Goal: Task Accomplishment & Management: Use online tool/utility

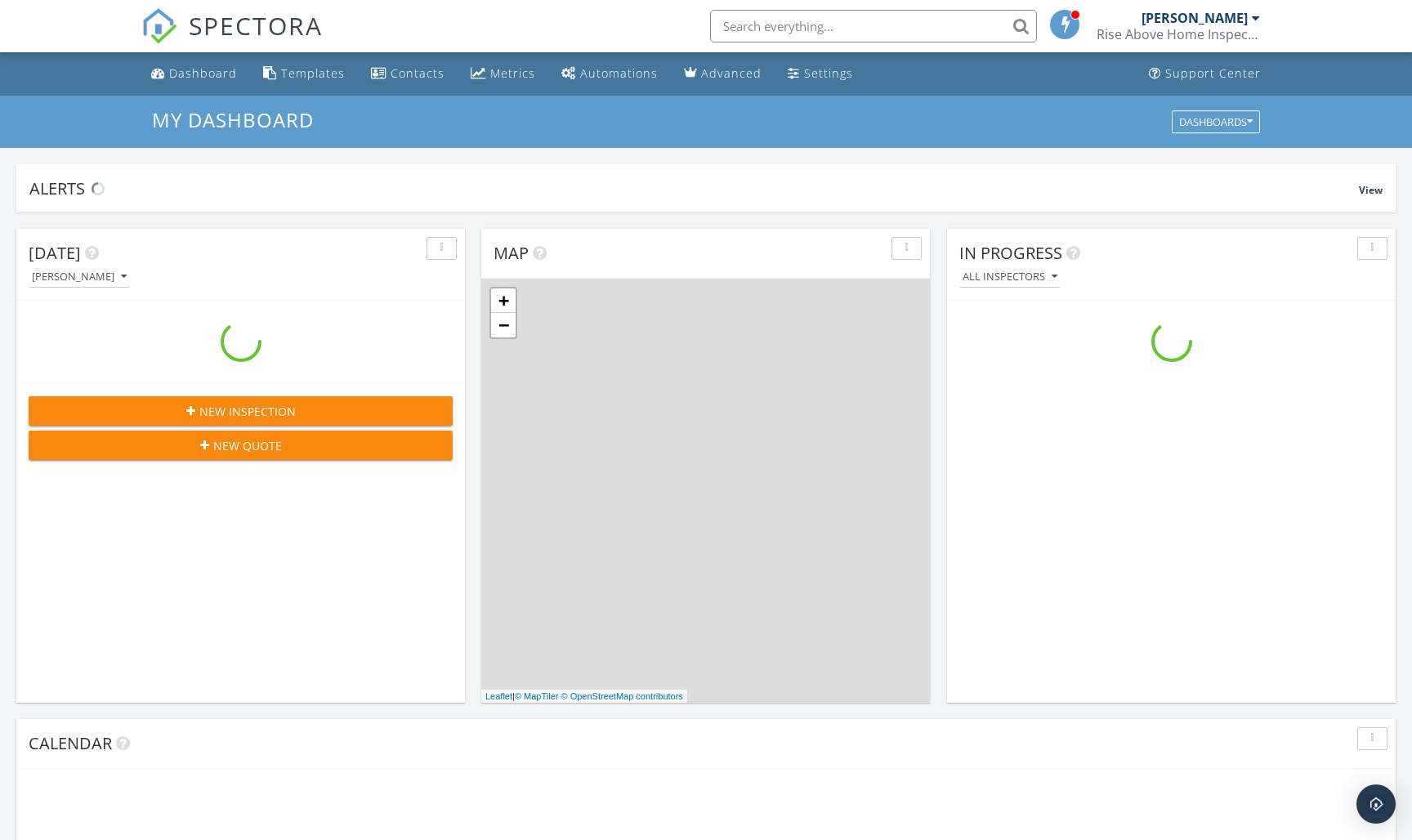
scroll to position [1488, 1413]
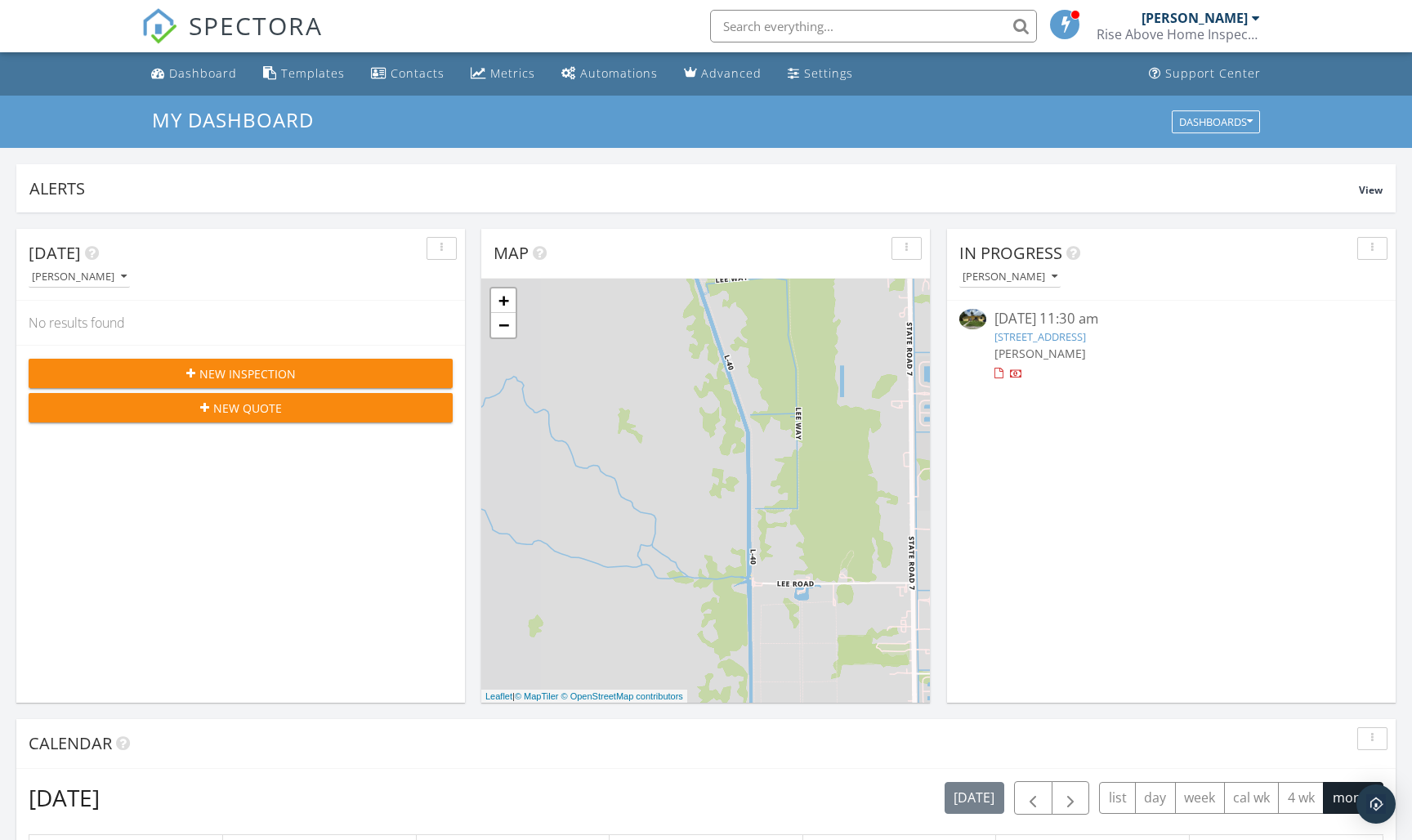
click at [1060, 341] on link "4751 NE 18th Ave, Pompano Beach, FL 33064" at bounding box center [1040, 336] width 91 height 15
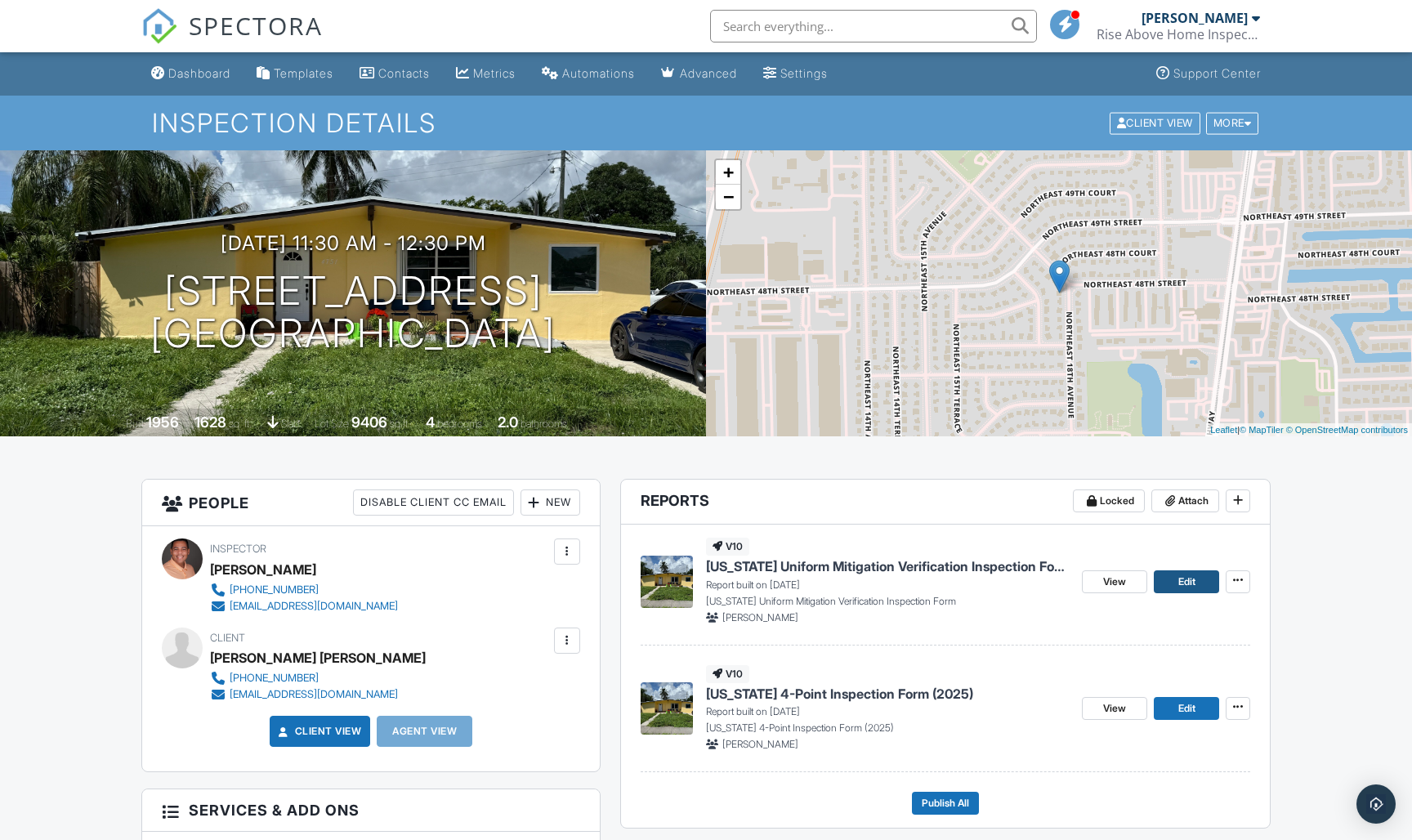
click at [1166, 581] on link "Edit" at bounding box center [1187, 581] width 65 height 23
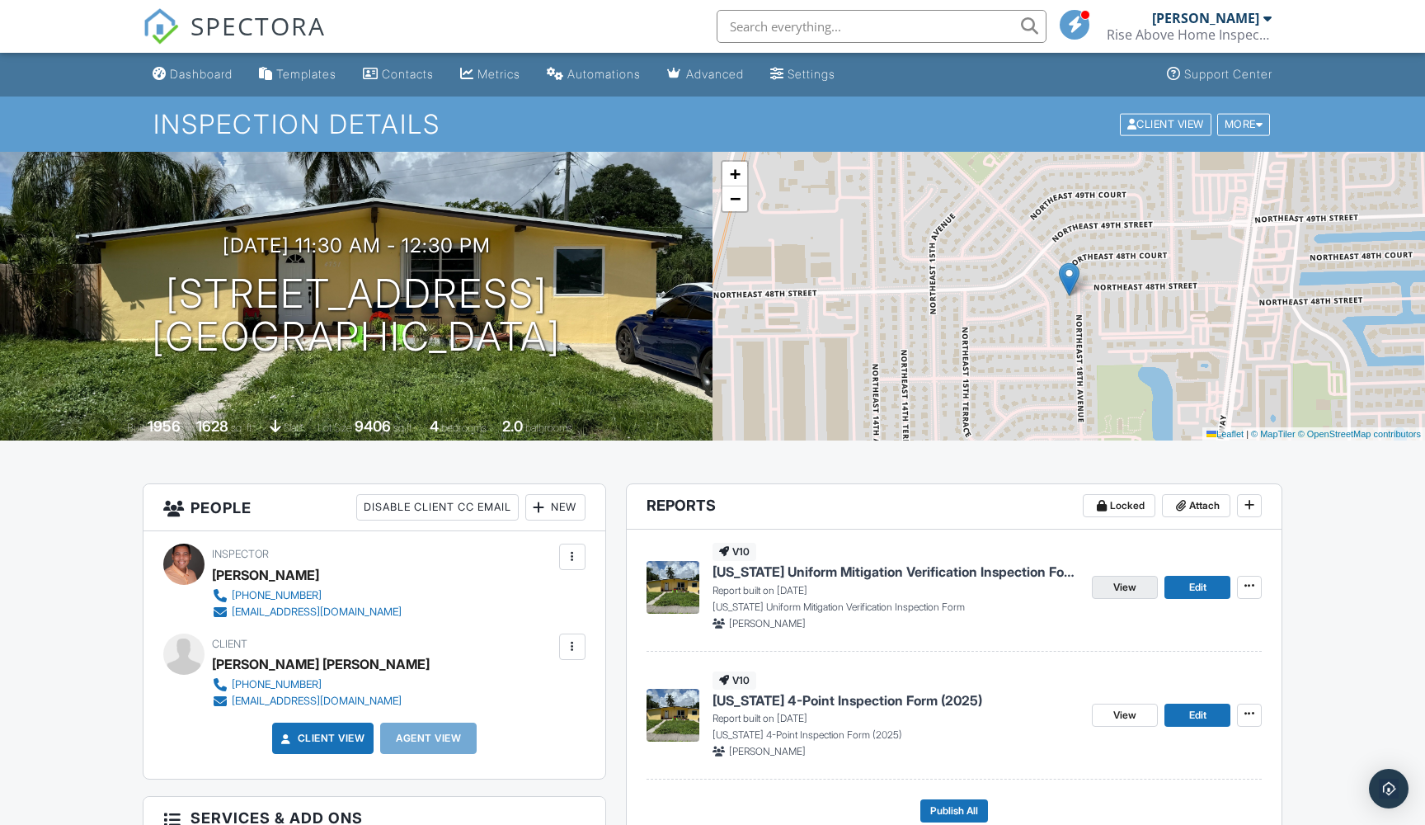
click at [1128, 586] on span "View" at bounding box center [1125, 587] width 23 height 16
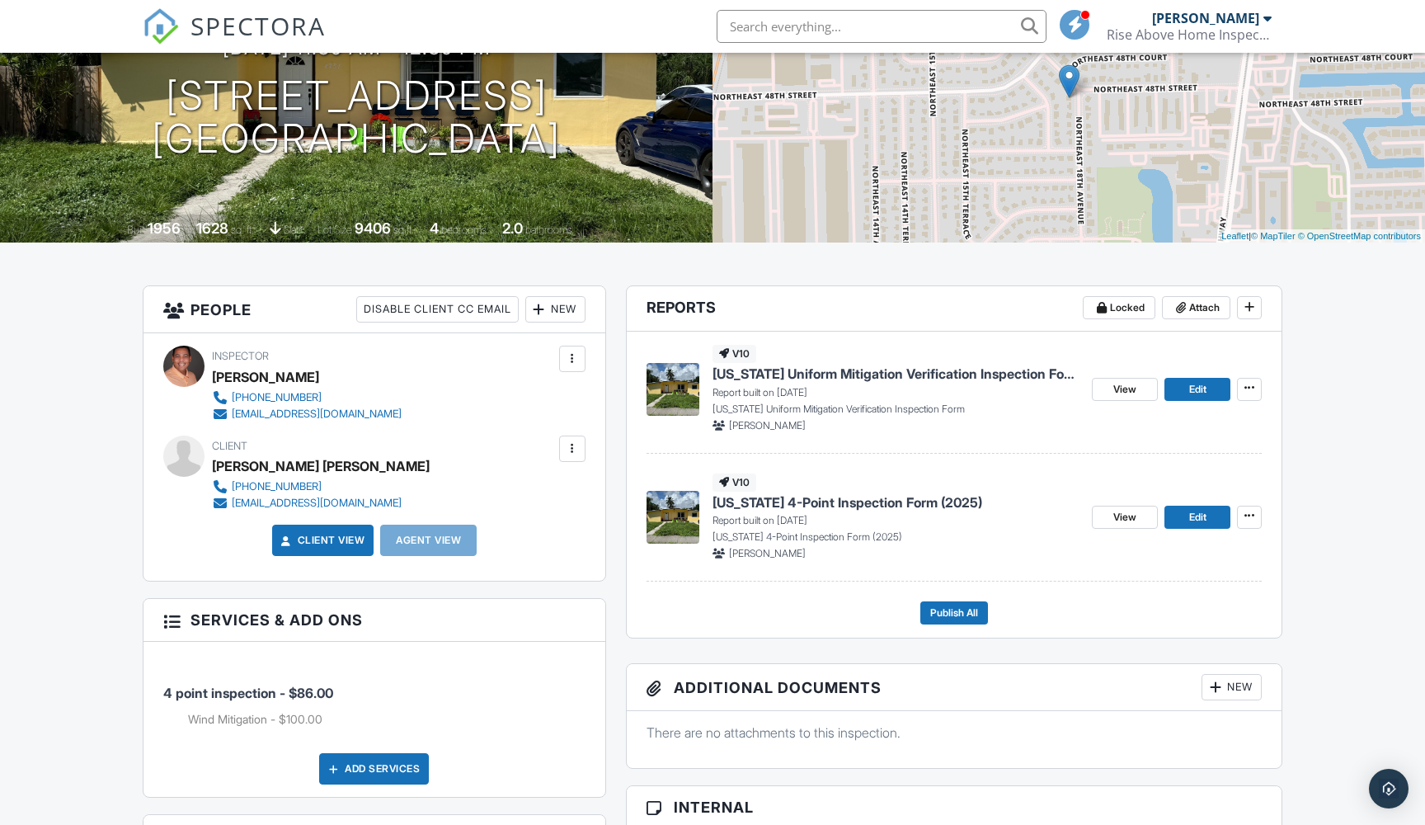
scroll to position [248, 0]
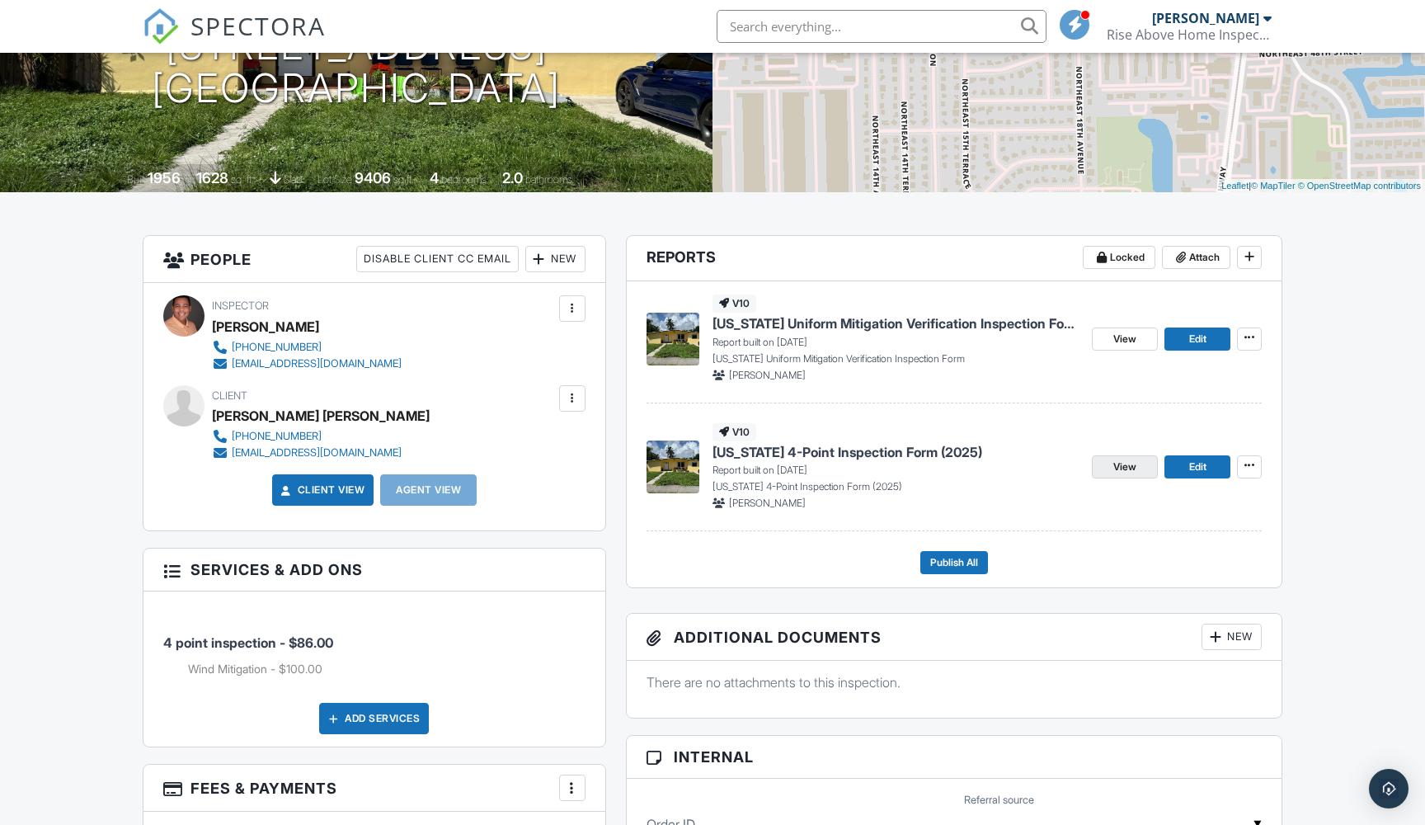
click at [1128, 466] on span "View" at bounding box center [1125, 467] width 23 height 16
